Goal: Task Accomplishment & Management: Manage account settings

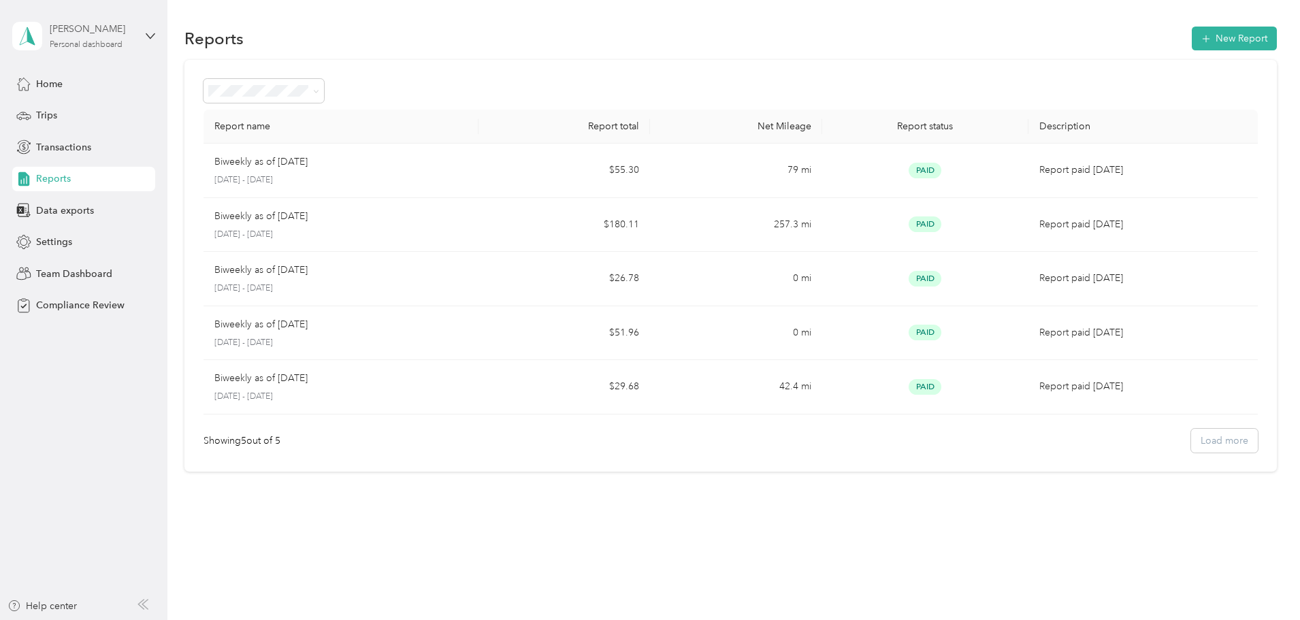
click at [131, 46] on div "[PERSON_NAME] Personal dashboard" at bounding box center [92, 35] width 85 height 27
click at [91, 112] on div "Team dashboard" at bounding box center [60, 112] width 73 height 14
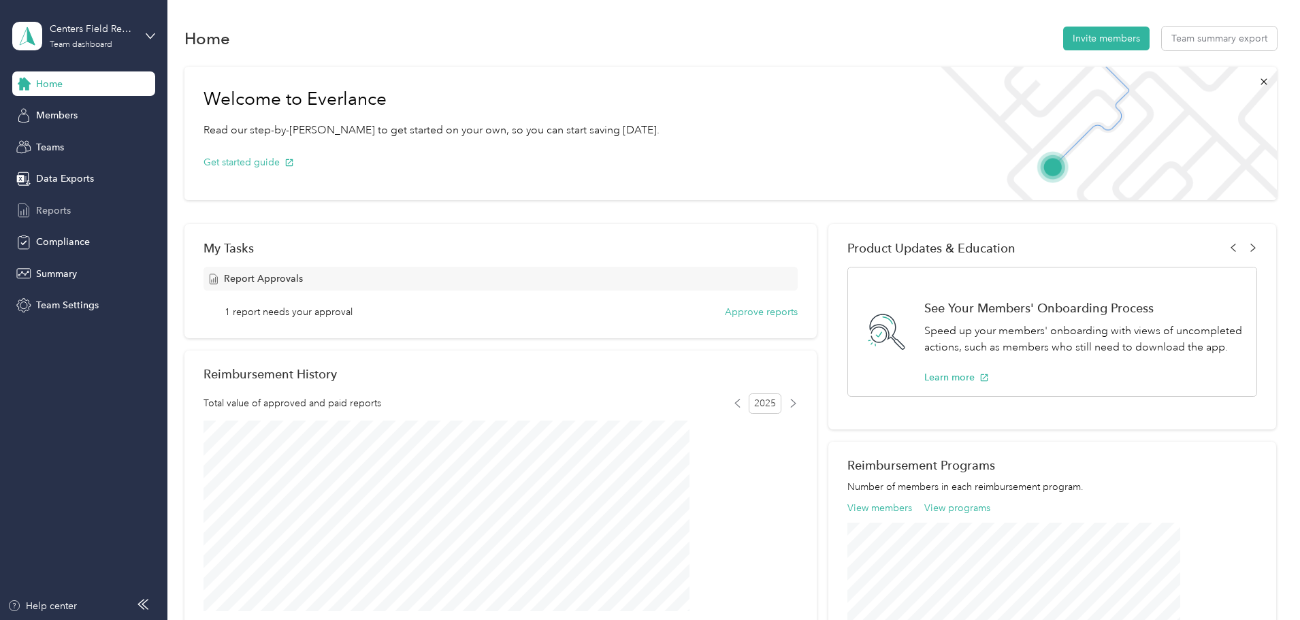
click at [67, 210] on span "Reports" at bounding box center [53, 210] width 35 height 14
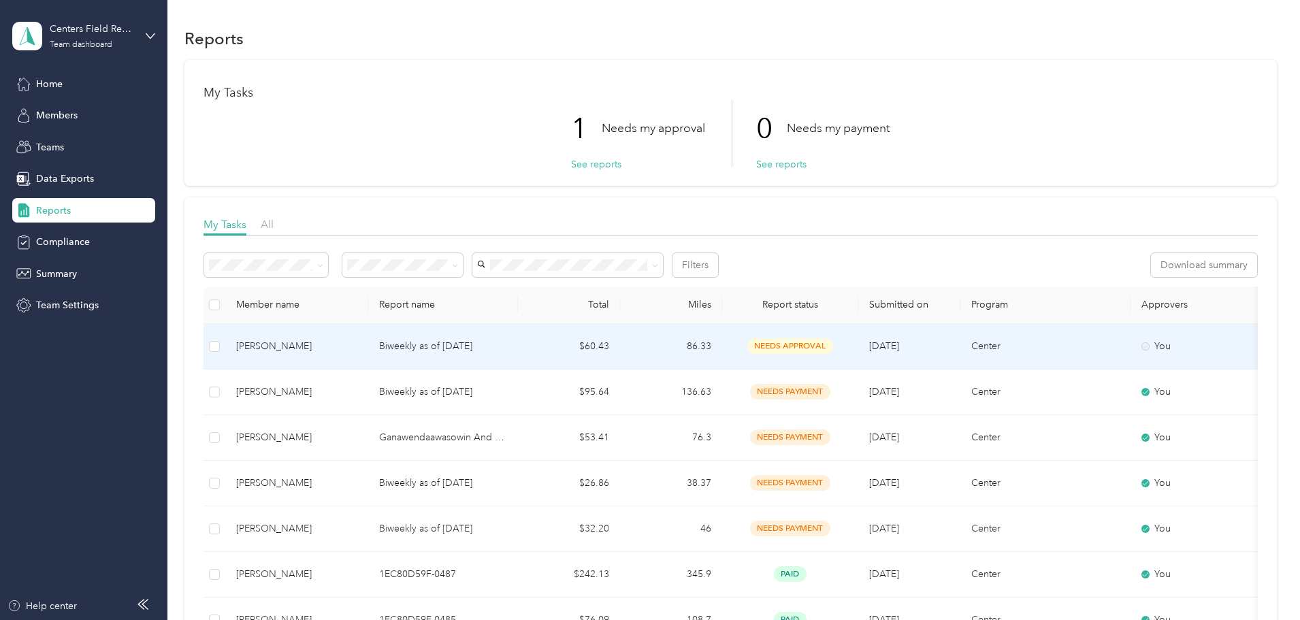
click at [617, 342] on td "$60.43" at bounding box center [569, 347] width 102 height 46
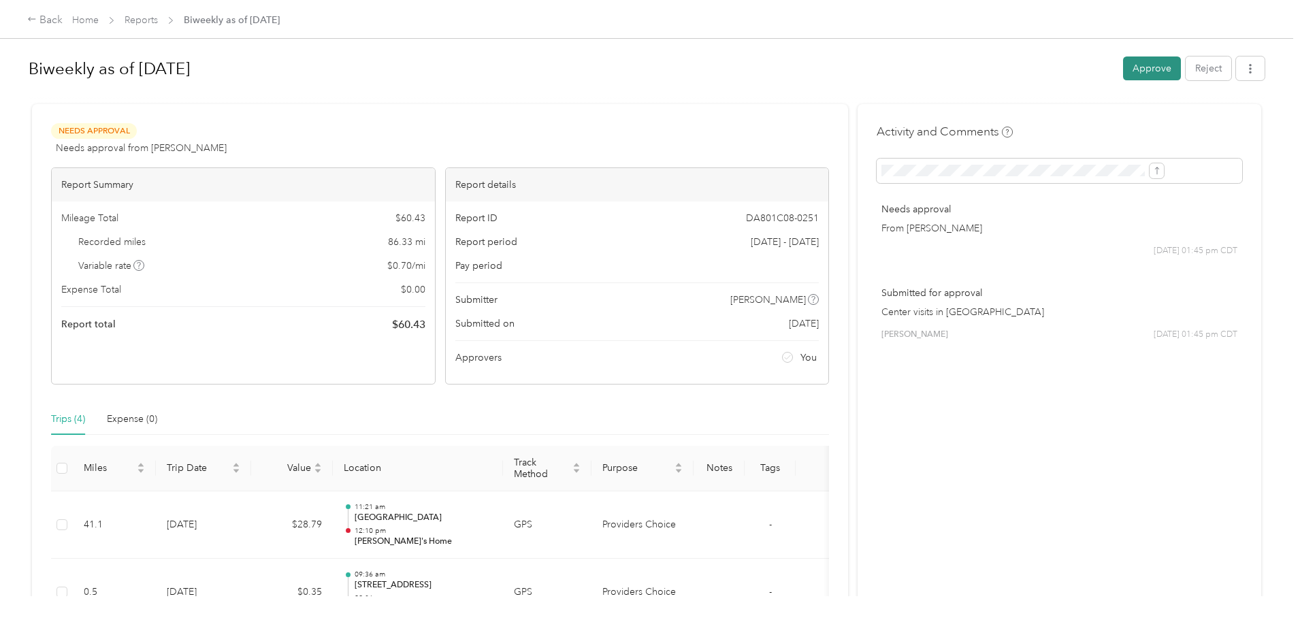
click at [1123, 72] on button "Approve" at bounding box center [1152, 68] width 58 height 24
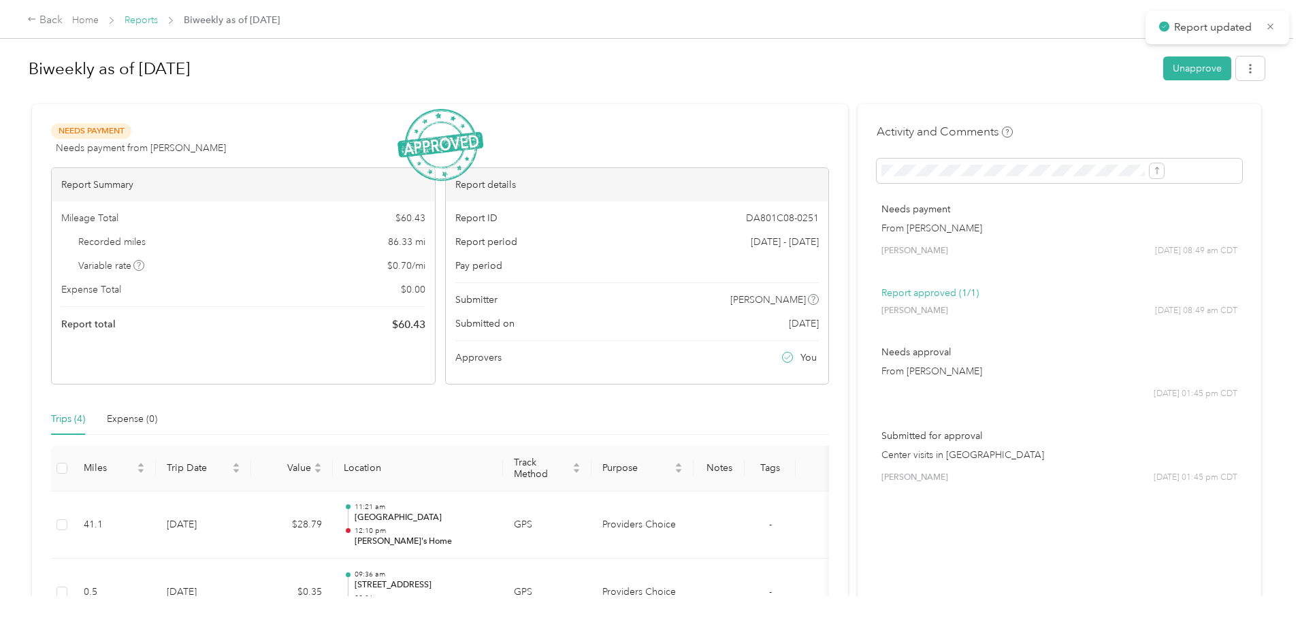
click at [158, 22] on link "Reports" at bounding box center [141, 20] width 33 height 12
